Goal: Use online tool/utility: Utilize a website feature to perform a specific function

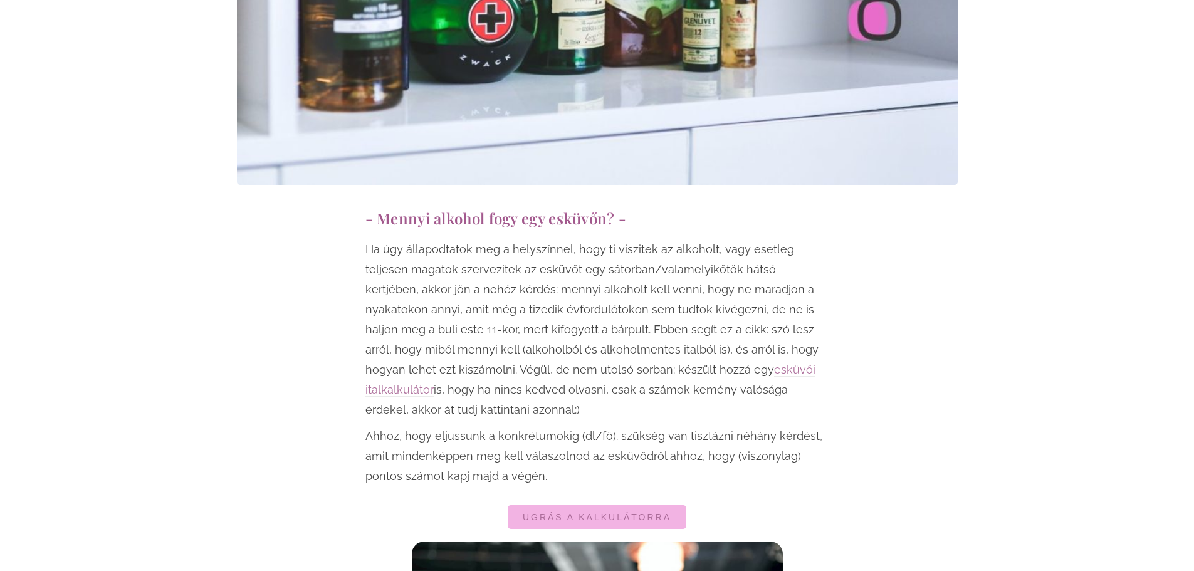
scroll to position [752, 0]
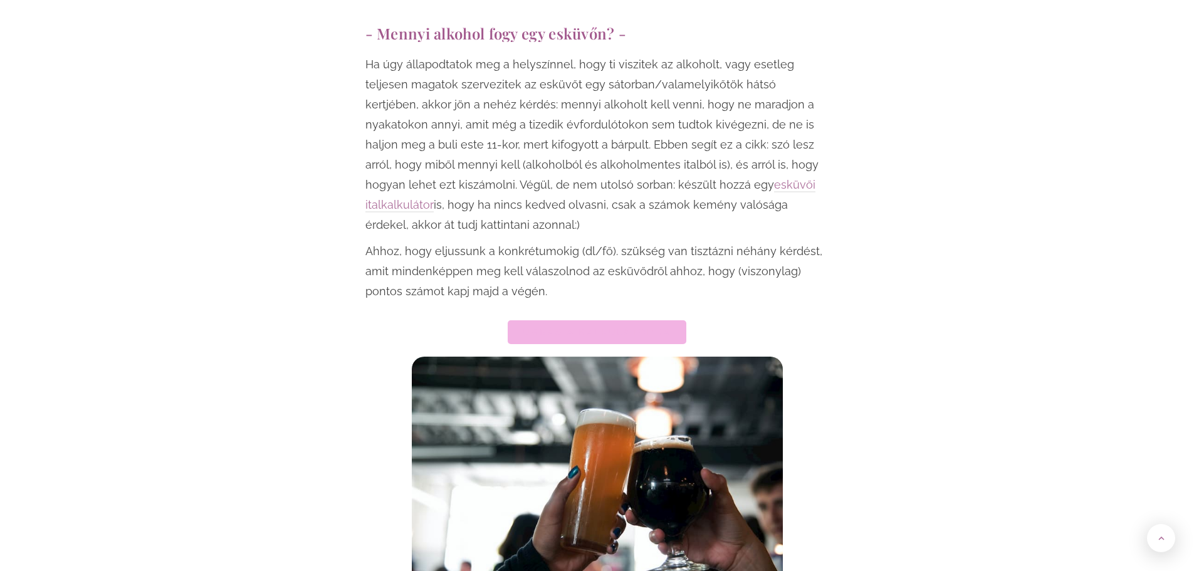
click at [622, 328] on span "Ugrás a kalkulátorra" at bounding box center [597, 332] width 149 height 9
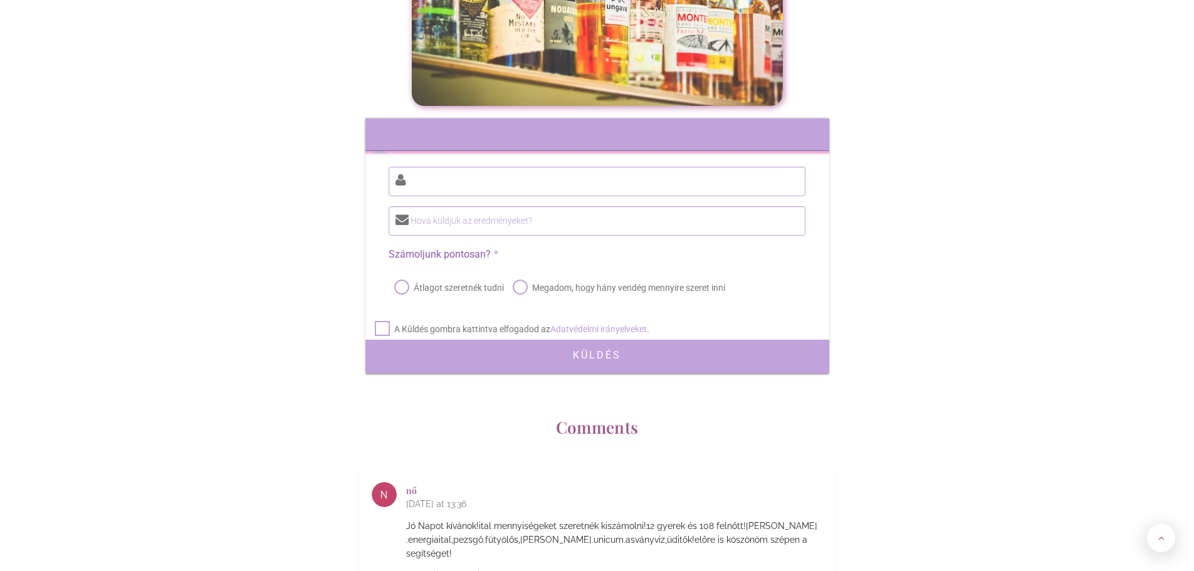
scroll to position [5590, 0]
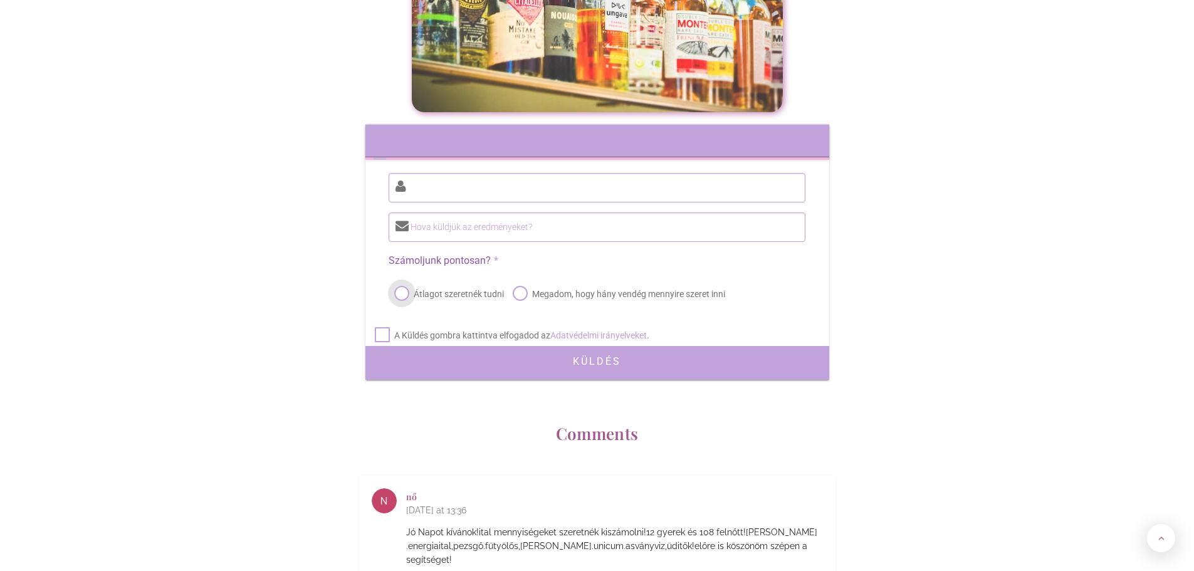
click at [400, 285] on label "Átlagot szeretnék tudni" at bounding box center [448, 294] width 112 height 18
radio input "true"
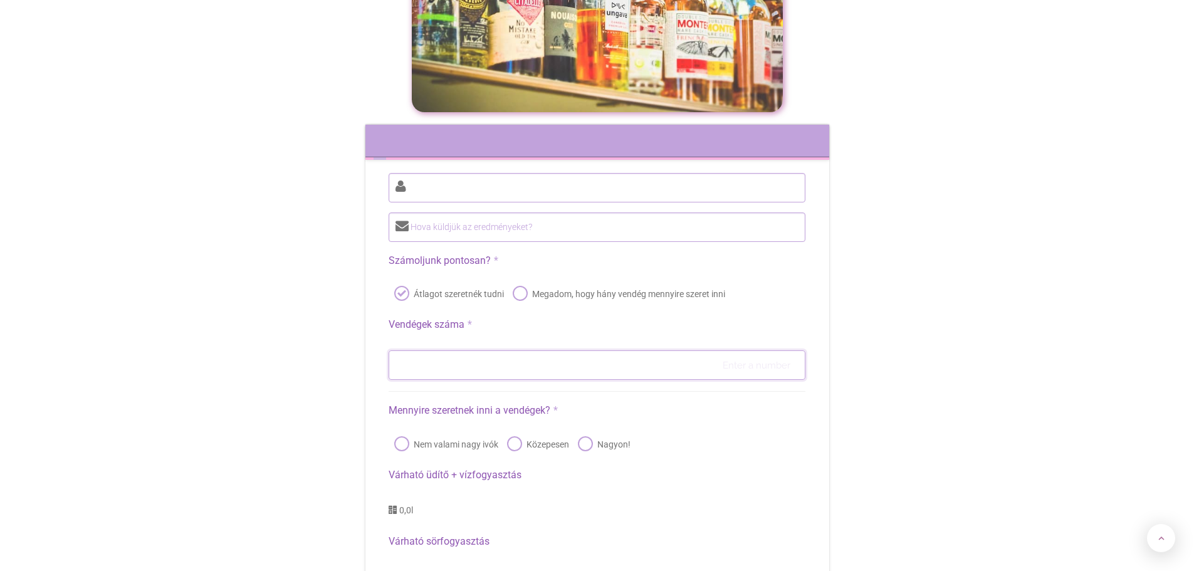
click at [515, 350] on input "number" at bounding box center [597, 364] width 416 height 29
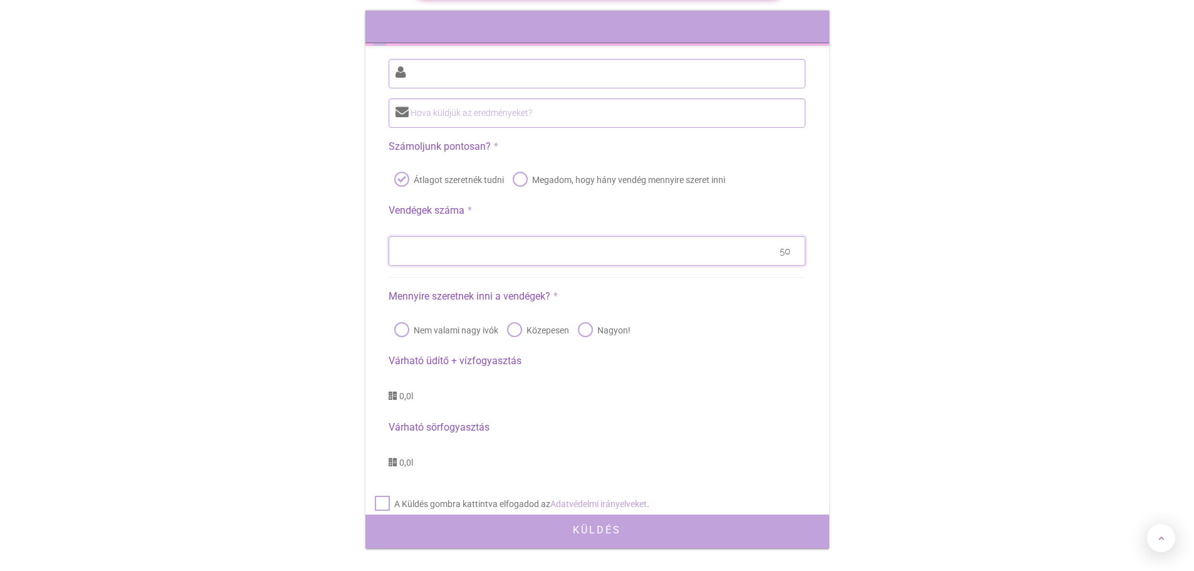
scroll to position [5715, 0]
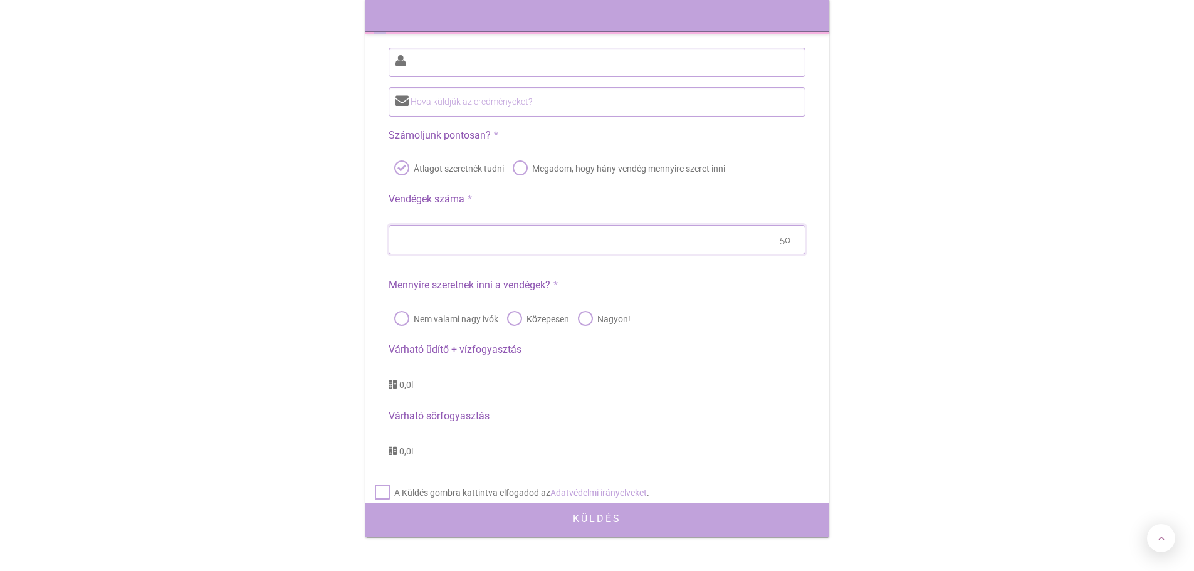
type input "50"
click at [513, 310] on label "Közepesen" at bounding box center [537, 319] width 65 height 18
radio input "true"
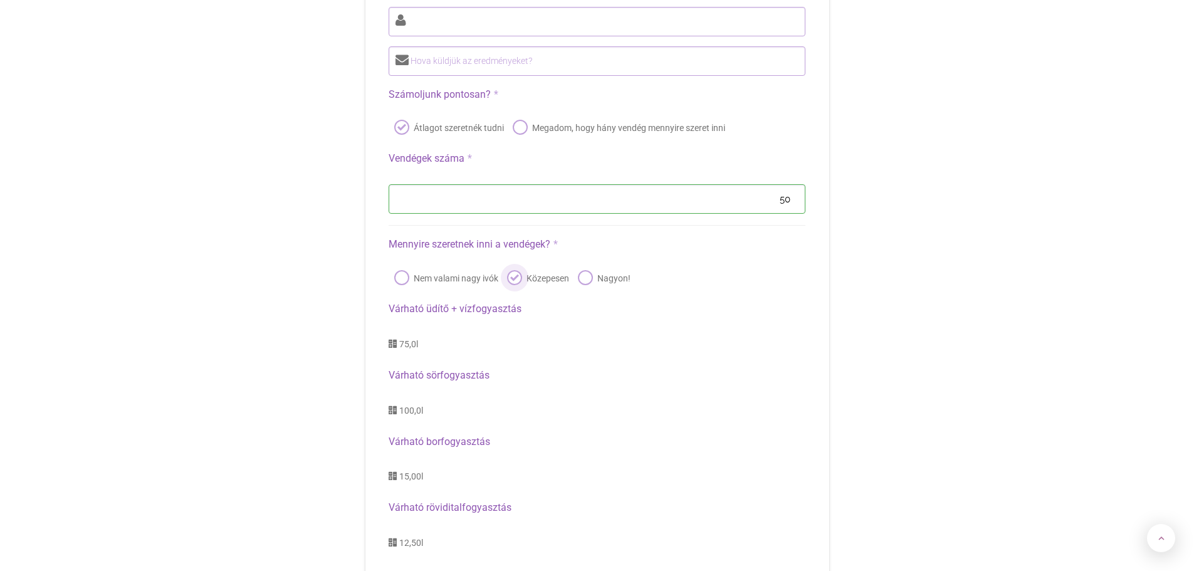
scroll to position [5778, 0]
